Goal: Task Accomplishment & Management: Manage account settings

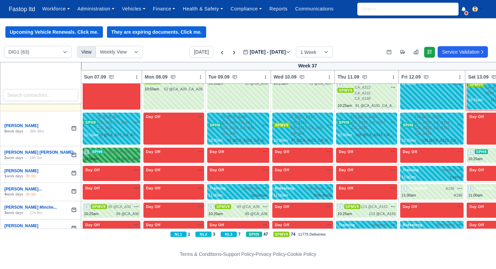
scroll to position [1225, 0]
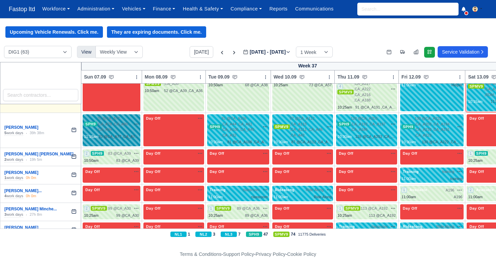
click at [133, 127] on div "70 @ CA_A77 ,CA_A78 ,CA_A80 ,CA_A34 na time-off" at bounding box center [118, 124] width 42 height 17
select select "Driver Mate"
select select "11"
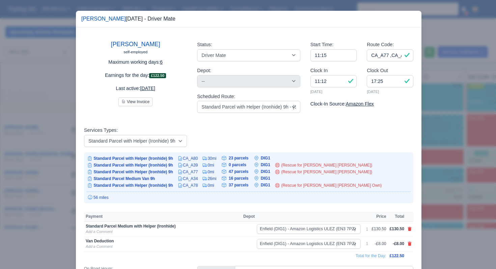
click at [446, 169] on div at bounding box center [248, 134] width 496 height 269
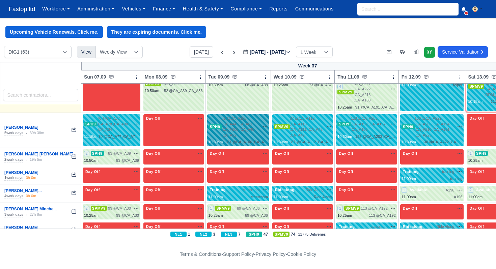
click at [259, 127] on span "81 @ CA_A106 ,CA_A44 ,CA_A61 ,CA_A105 ,CA_A45 ,CA_A32" at bounding box center [241, 127] width 38 height 22
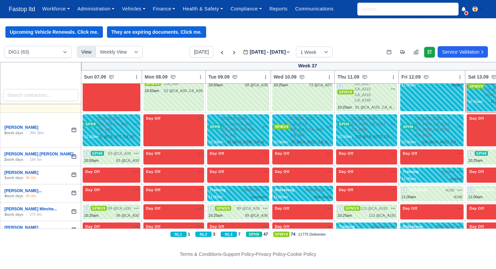
select select "Driver Mate"
select select "11"
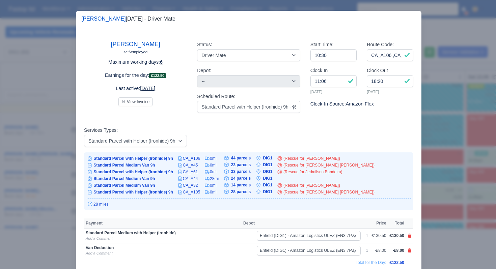
click at [443, 163] on div at bounding box center [248, 134] width 496 height 269
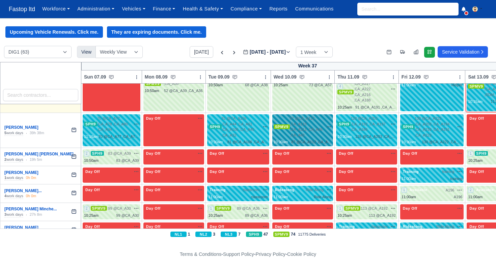
click at [315, 130] on span "87 @ CA_A112 ,CA_A115 ,CA_A111 ,CA_A46 ,CA_A42" at bounding box center [307, 127] width 34 height 22
select select "Driver Mate"
select select "1"
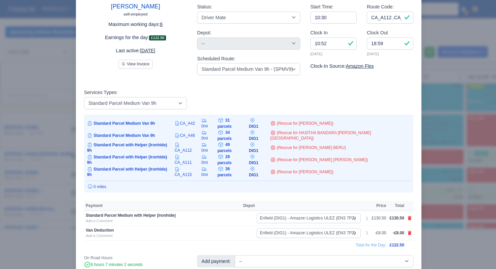
scroll to position [40, 0]
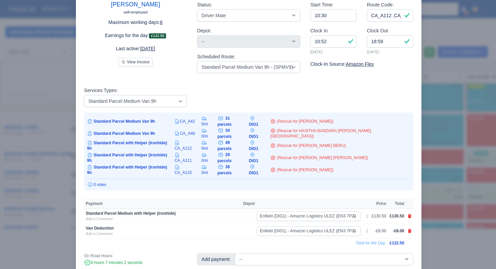
click at [441, 177] on div at bounding box center [248, 134] width 496 height 269
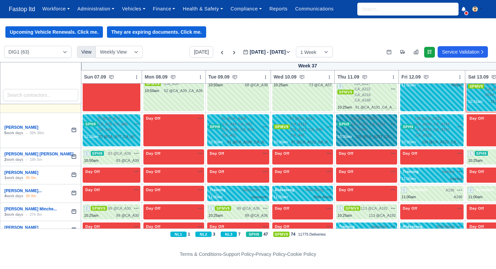
click at [384, 134] on div "128 @ CA_A203 ,CA_A192 ,CA_A197 ,CA_A186" at bounding box center [375, 137] width 40 height 6
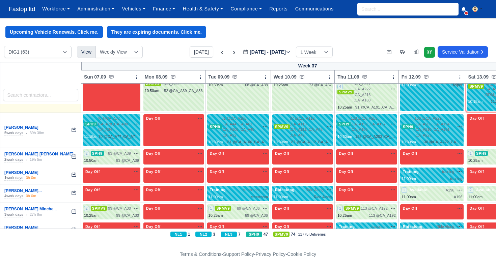
select select "Driver Mate"
select select "11"
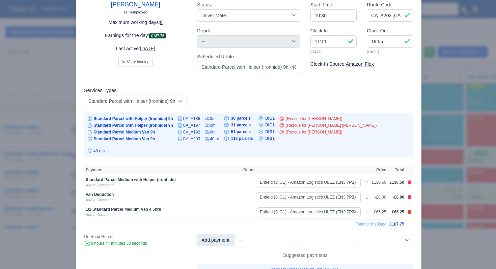
click at [436, 167] on div at bounding box center [248, 134] width 496 height 269
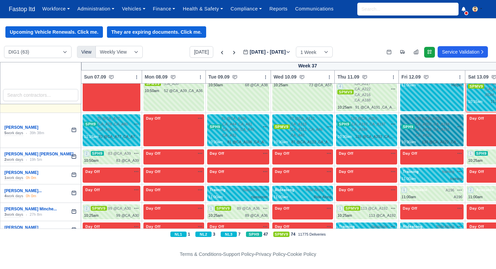
click at [434, 134] on span "130 @ CA_A222 ,CA_A203 ,CA_A194 ,CA_A210 ,CA_A191 ,CA_A223" at bounding box center [435, 127] width 40 height 22
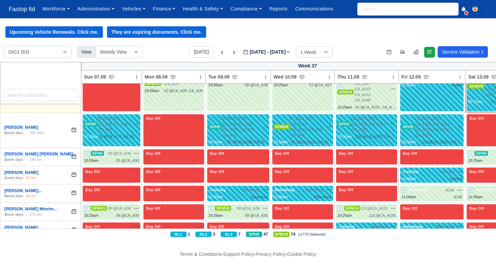
select select "Driver Mate"
select select "11"
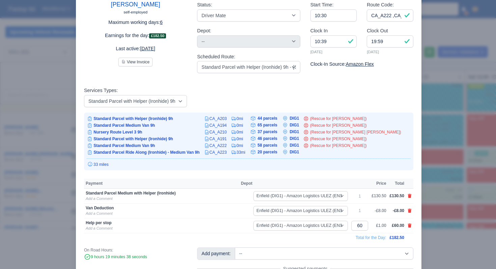
click at [436, 168] on div at bounding box center [248, 134] width 496 height 269
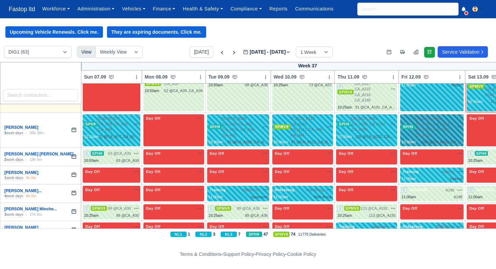
click at [419, 130] on span "130 @ CA_A222 ,CA_A203 ,CA_A194 ,CA_A210 ,CA_A191 ,CA_A223" at bounding box center [435, 127] width 40 height 22
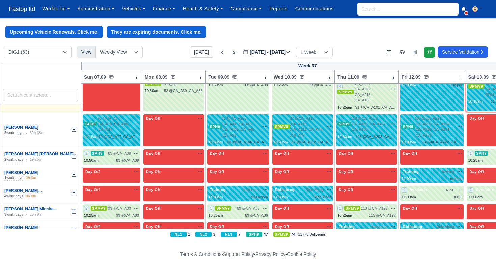
select select "Driver Mate"
select select "11"
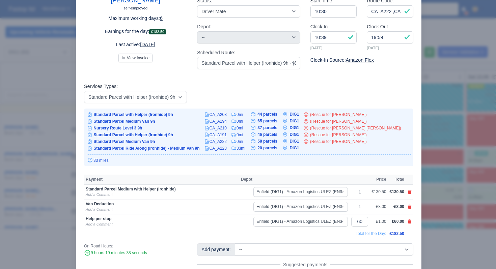
scroll to position [50, 0]
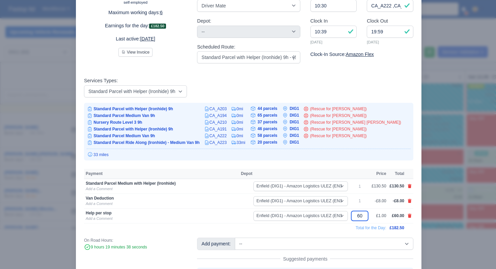
click at [357, 217] on input "60" at bounding box center [359, 216] width 17 height 10
type input "50"
click at [456, 193] on div at bounding box center [248, 134] width 496 height 269
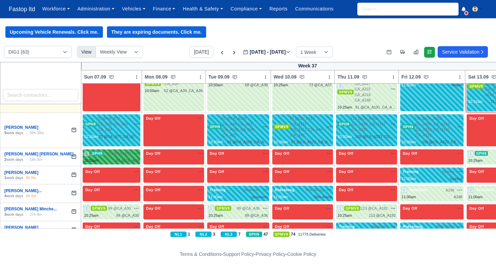
scroll to position [1222, 0]
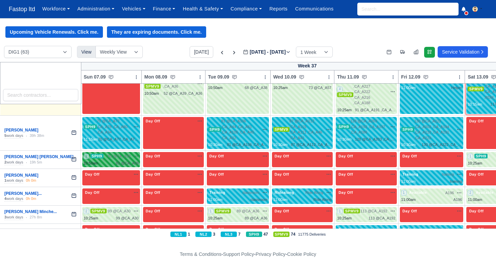
click at [128, 161] on div "83 @ CA_A39" at bounding box center [127, 164] width 23 height 6
select select "11"
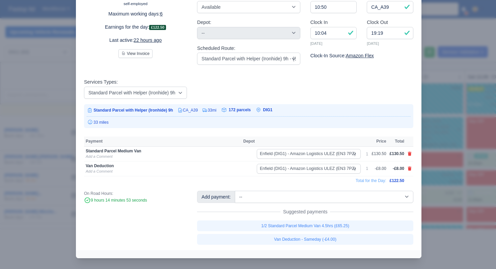
click at [454, 177] on div at bounding box center [248, 134] width 496 height 269
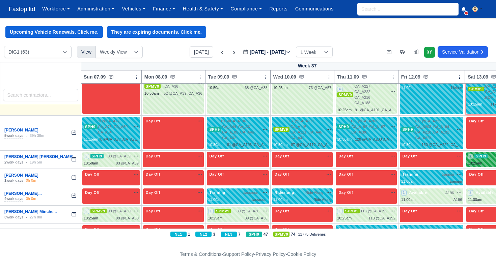
click at [479, 161] on div "10:25am" at bounding box center [475, 164] width 15 height 6
select select "11"
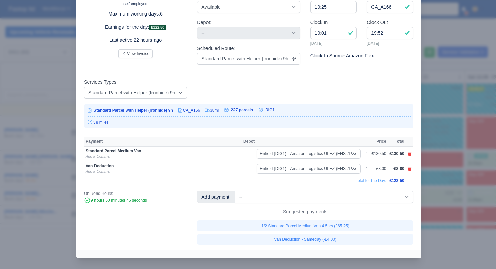
click at [462, 187] on div at bounding box center [248, 134] width 496 height 269
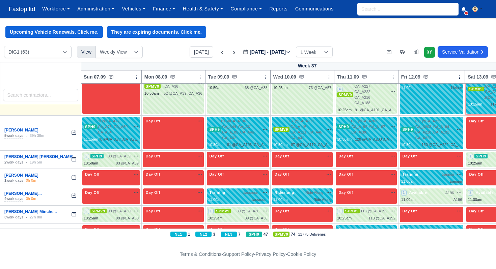
scroll to position [1221, 0]
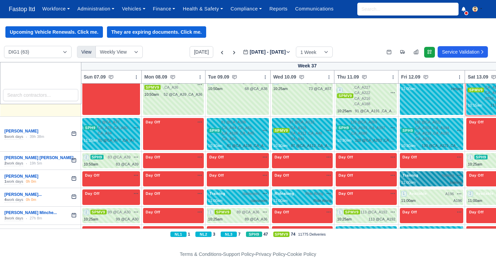
click at [427, 176] on div "Training training na" at bounding box center [431, 176] width 61 height 6
select select "Training"
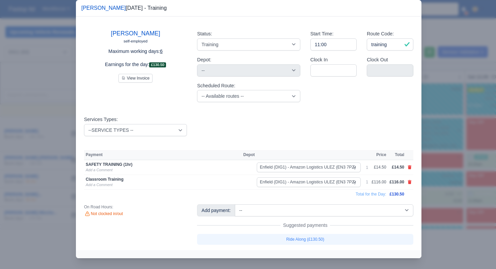
click at [431, 191] on div at bounding box center [248, 134] width 496 height 269
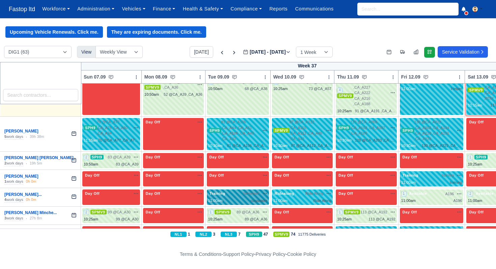
click at [242, 198] on div "11:00am classroom" at bounding box center [237, 201] width 59 height 6
select select "Training"
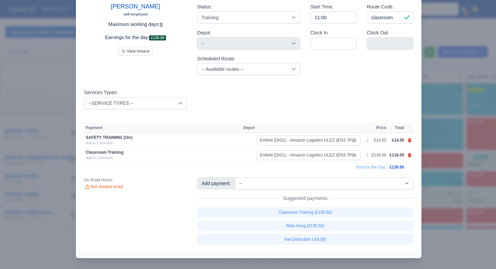
click at [445, 178] on div at bounding box center [248, 134] width 496 height 269
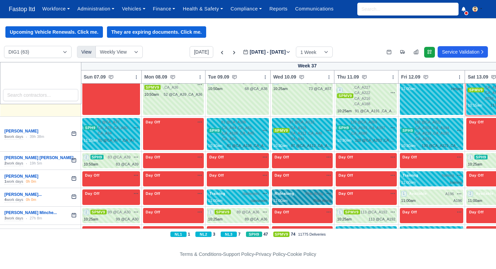
click at [311, 193] on span "Ride Along" at bounding box center [314, 194] width 18 height 6
select select "Ridealong"
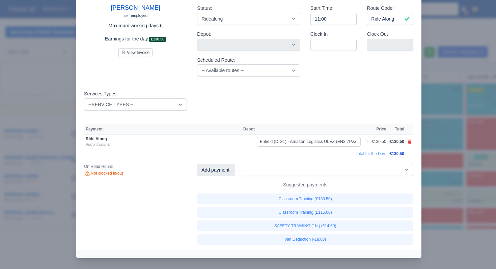
click at [445, 195] on div at bounding box center [248, 134] width 496 height 269
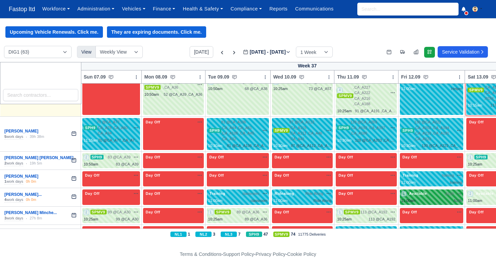
click at [438, 196] on div "1 Available A196 na" at bounding box center [431, 197] width 61 height 13
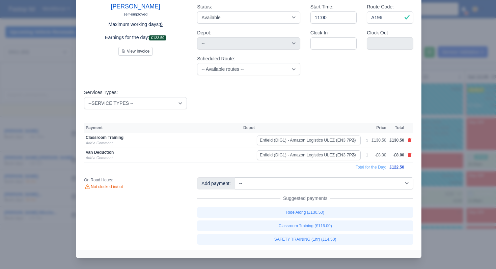
click at [461, 196] on div at bounding box center [248, 134] width 496 height 269
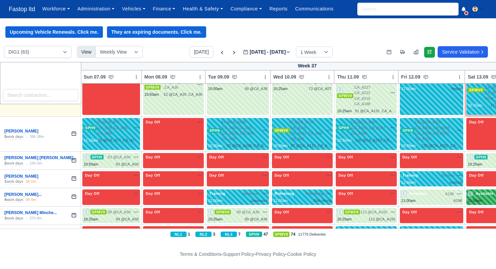
click at [478, 198] on div "11:00am" at bounding box center [475, 201] width 15 height 6
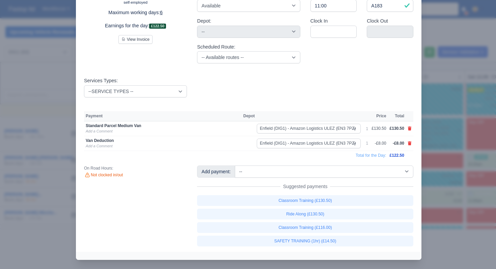
click at [457, 193] on div at bounding box center [248, 134] width 496 height 269
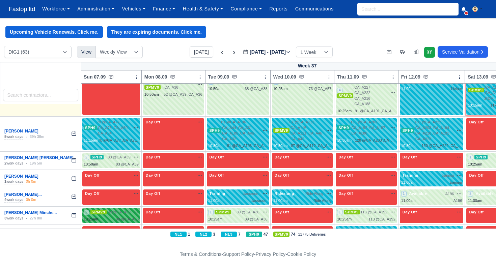
click at [127, 213] on span "99 @ CA_A30" at bounding box center [119, 213] width 23 height 6
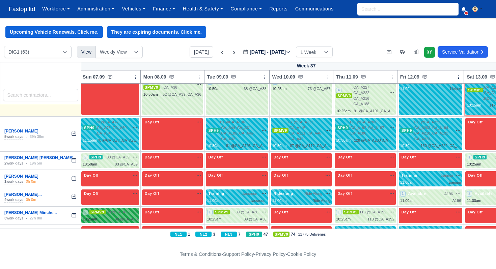
scroll to position [1221, 1]
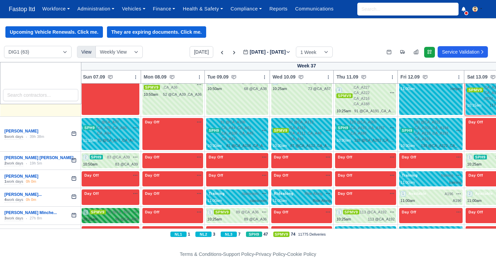
select select "1"
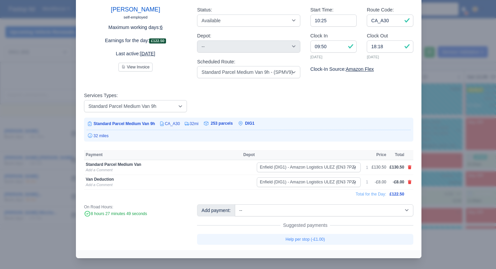
click at [458, 157] on div at bounding box center [248, 134] width 496 height 269
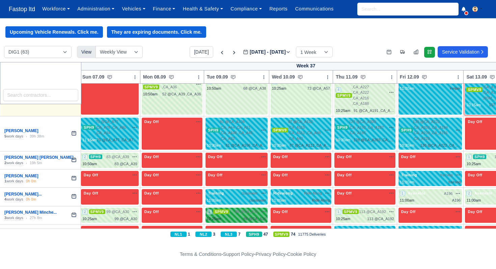
click at [253, 213] on div "1 SPMV9 89 @ CA_A36" at bounding box center [236, 215] width 59 height 13
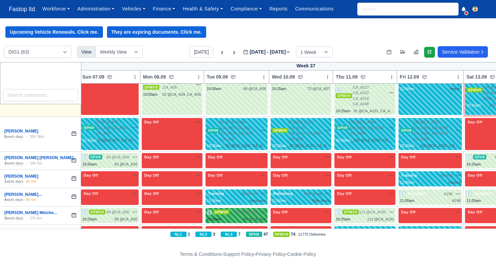
select select "1"
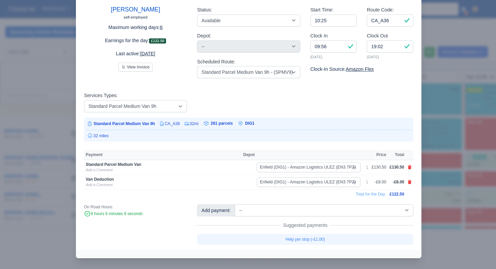
drag, startPoint x: 438, startPoint y: 165, endPoint x: 434, endPoint y: 176, distance: 11.4
click at [438, 165] on div at bounding box center [248, 134] width 496 height 269
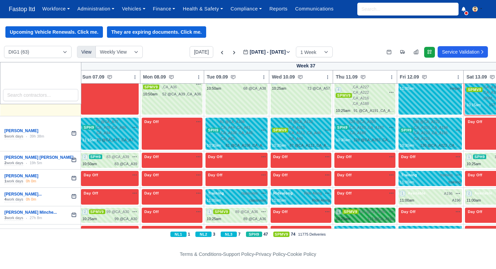
click at [381, 209] on span "113 @ CA_A192" at bounding box center [372, 212] width 27 height 6
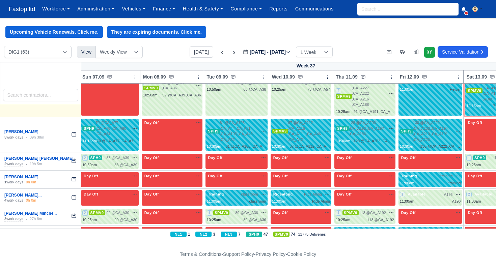
select select "1"
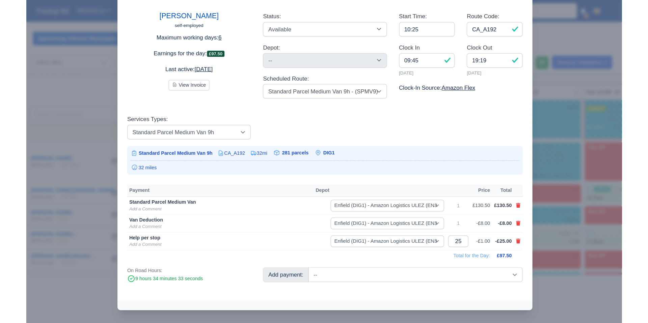
scroll to position [1220, 2]
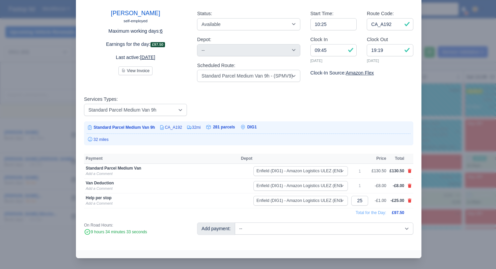
click at [460, 176] on div at bounding box center [248, 134] width 496 height 269
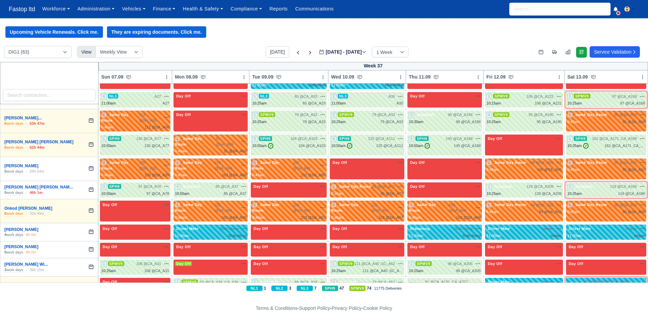
scroll to position [845, 0]
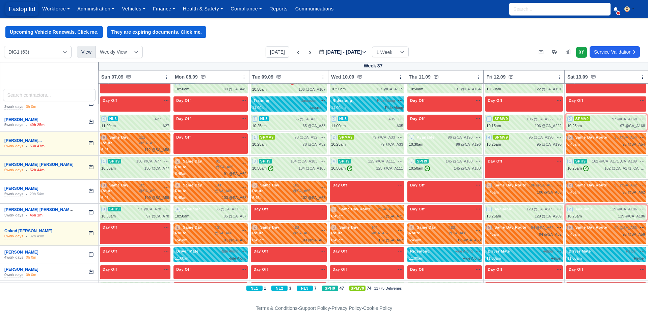
click at [24, 6] on span "Fastop ltd" at bounding box center [21, 8] width 33 height 13
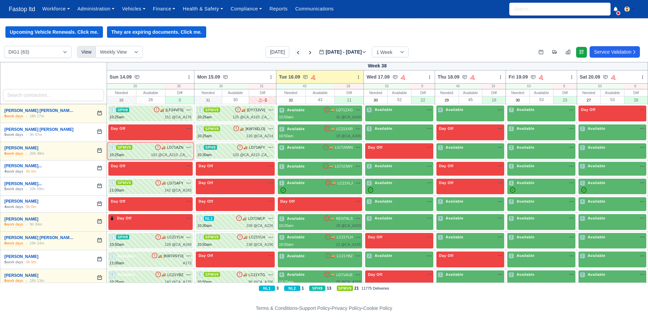
click at [295, 53] on icon at bounding box center [298, 52] width 7 height 7
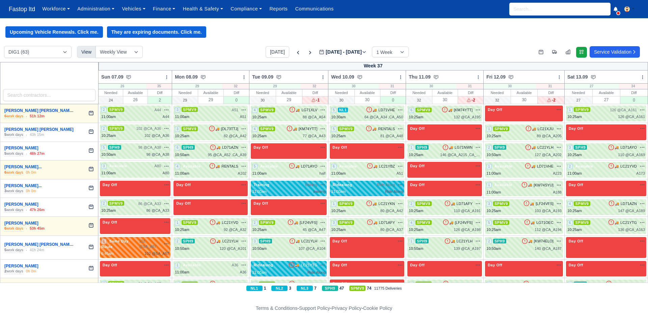
type input "2025-09-09"
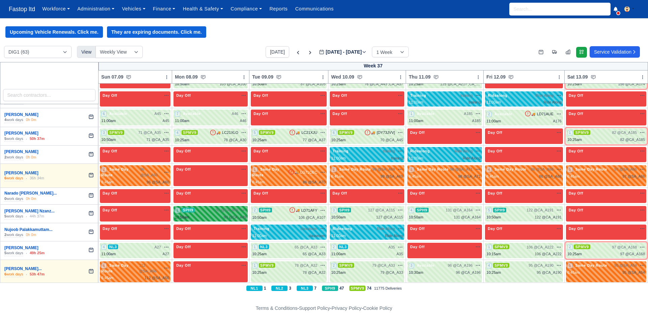
scroll to position [718, 0]
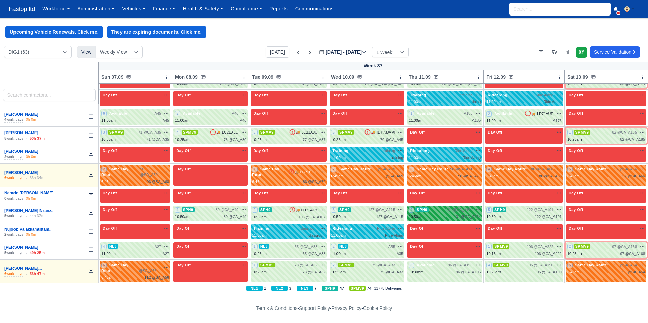
click at [425, 215] on div "10:50am 131 @ CA_A164" at bounding box center [445, 217] width 72 height 6
select select "11"
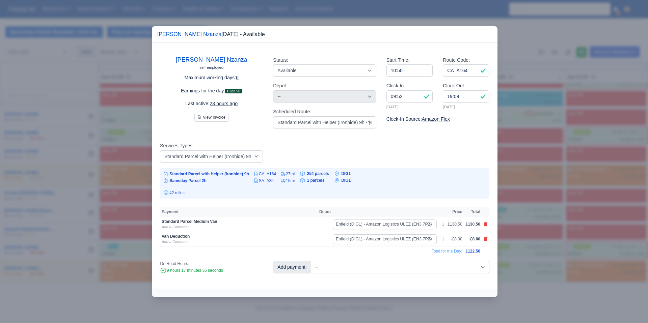
click at [506, 48] on div at bounding box center [324, 161] width 648 height 323
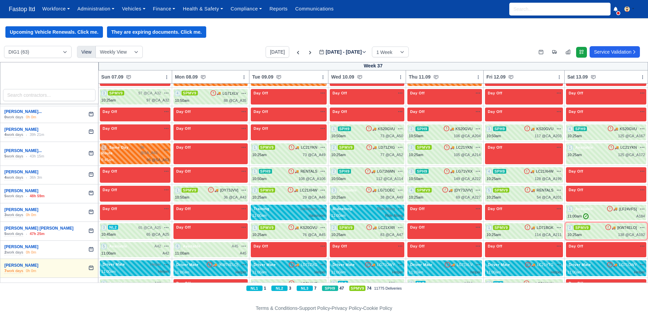
scroll to position [220, 0]
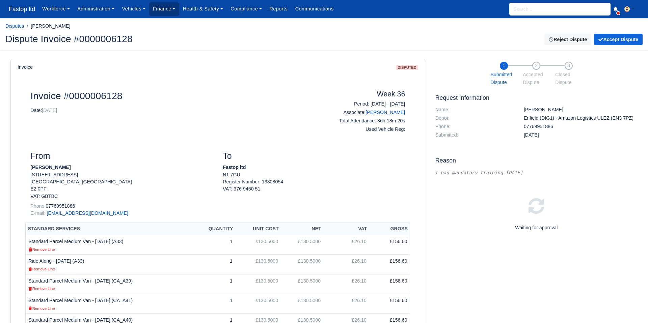
click at [163, 11] on link "Finance" at bounding box center [164, 8] width 30 height 13
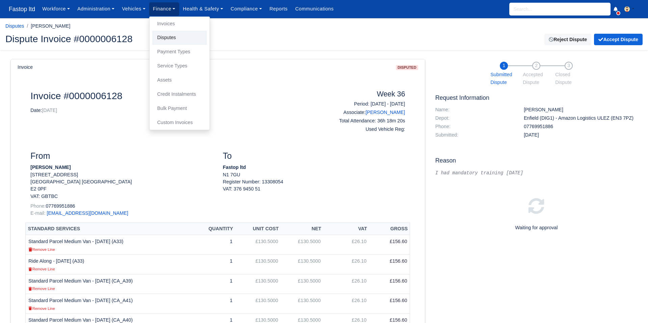
click at [171, 35] on link "Disputes" at bounding box center [179, 38] width 55 height 14
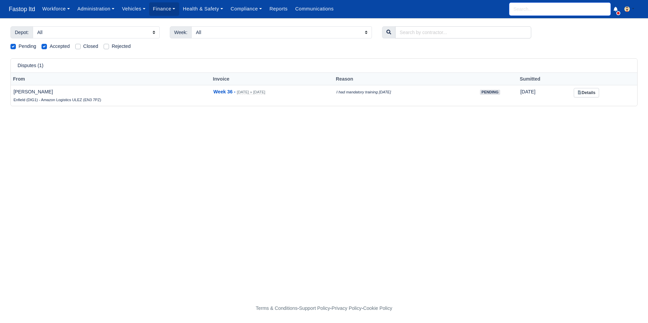
click at [555, 14] on input "search" at bounding box center [559, 9] width 101 height 13
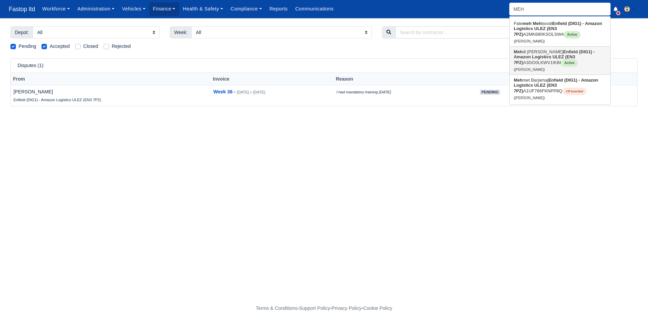
click at [533, 54] on link "Meh di Hamza Malik Enfield (DIG1) - Amazon Logistics ULEZ (EN3 7PZ) A3GO0LKWV1I…" at bounding box center [559, 61] width 101 height 28
type input "[PERSON_NAME]"
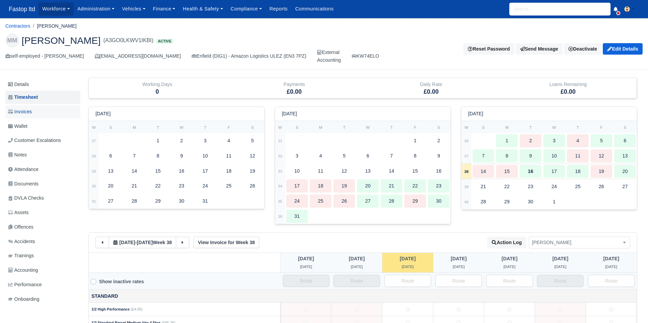
click at [30, 112] on span "Invoices" at bounding box center [20, 112] width 24 height 8
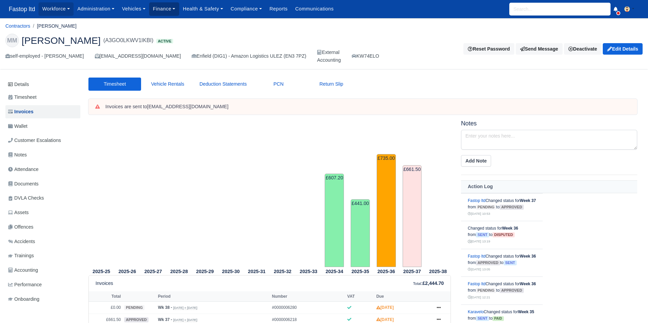
click at [164, 11] on link "Finance" at bounding box center [164, 8] width 30 height 13
click at [165, 14] on link "Finance" at bounding box center [164, 8] width 30 height 13
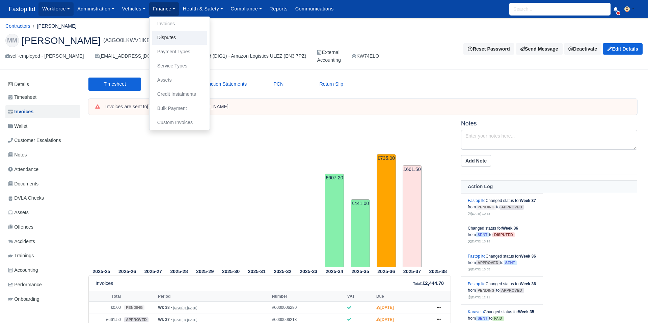
click at [177, 40] on link "Disputes" at bounding box center [179, 38] width 55 height 14
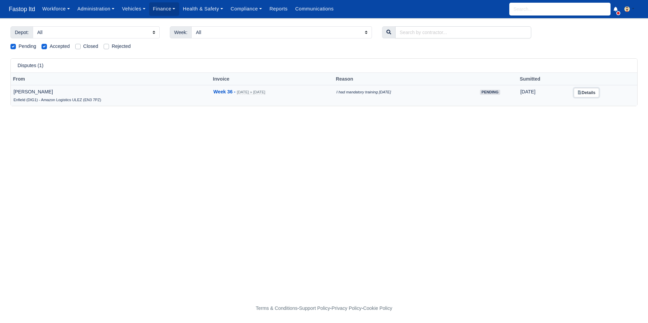
click at [599, 91] on link "Details" at bounding box center [586, 93] width 25 height 10
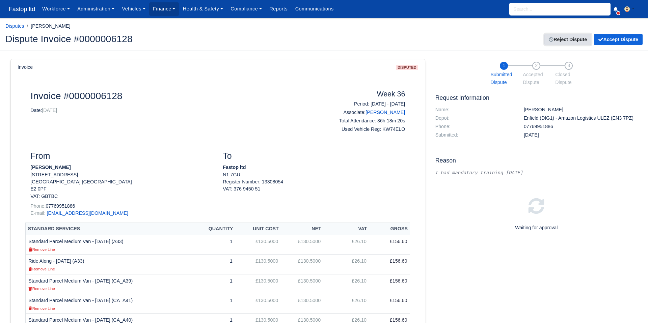
drag, startPoint x: 579, startPoint y: 42, endPoint x: 570, endPoint y: 46, distance: 10.1
click at [579, 42] on link "Reject Dispute" at bounding box center [567, 39] width 47 height 11
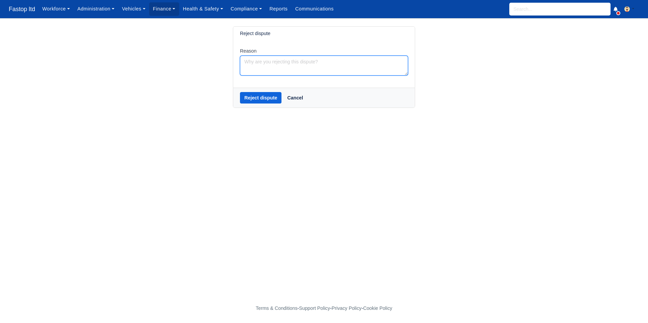
click at [272, 67] on textarea "Reason" at bounding box center [324, 66] width 168 height 20
type textarea "Please speak to your on site Manager . Thanks"
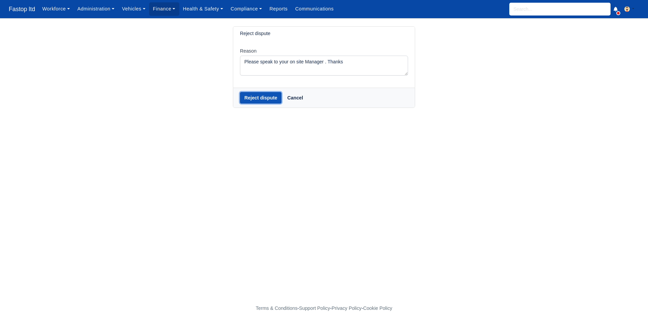
click at [263, 98] on button "Reject dispute" at bounding box center [260, 97] width 41 height 11
